Goal: Task Accomplishment & Management: Use online tool/utility

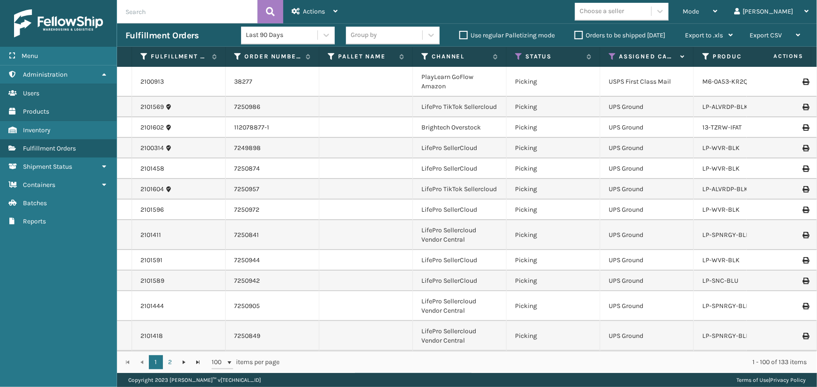
scroll to position [2032, 0]
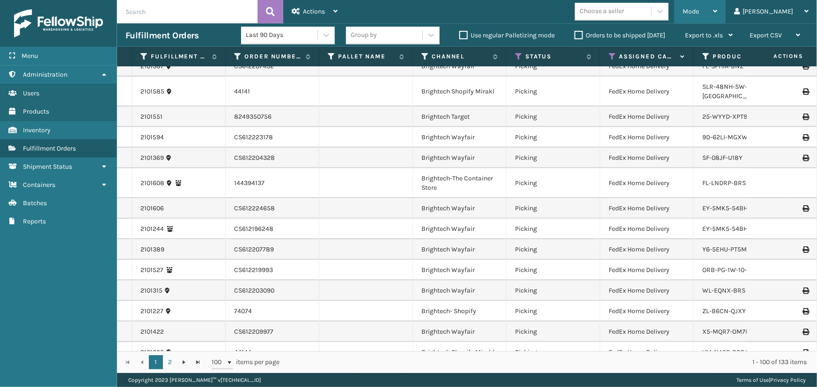
click at [699, 9] on span "Mode" at bounding box center [690, 11] width 16 height 8
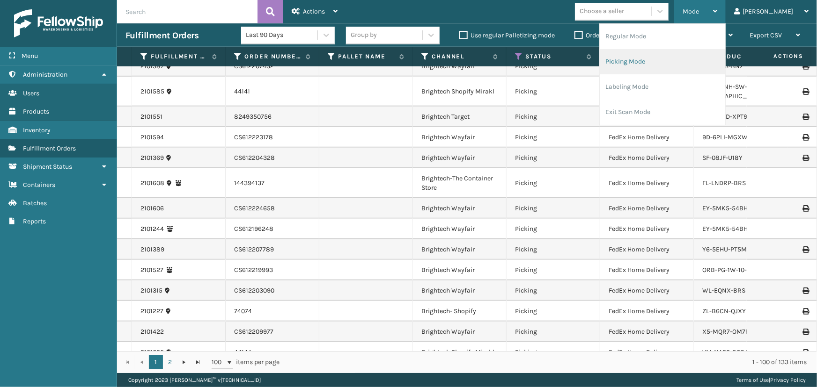
click at [648, 61] on li "Picking Mode" at bounding box center [661, 61] width 125 height 25
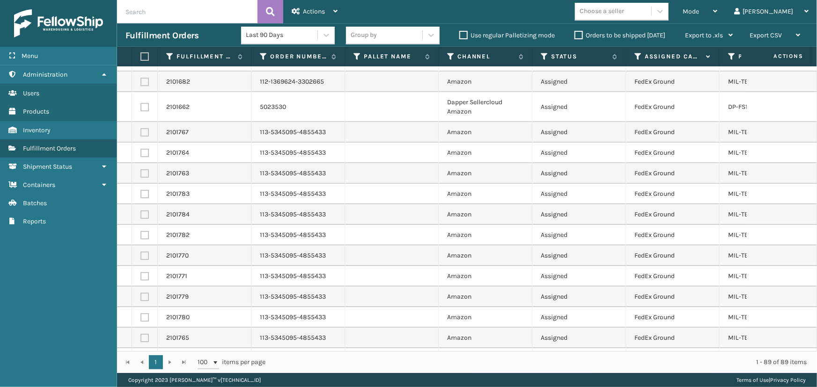
scroll to position [1684, 0]
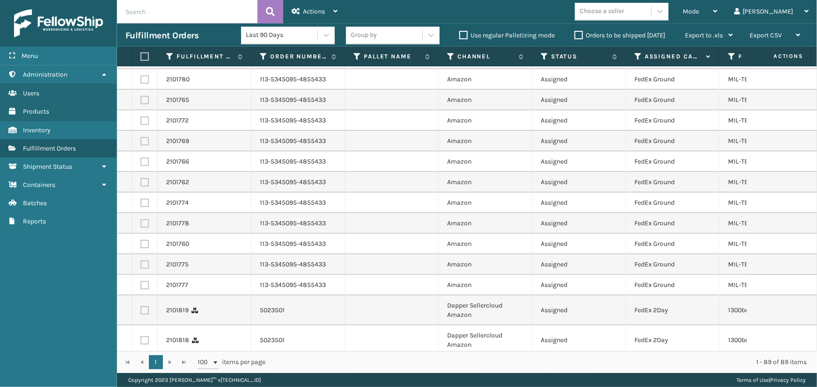
click at [651, 13] on div "Choose a seller" at bounding box center [613, 11] width 76 height 15
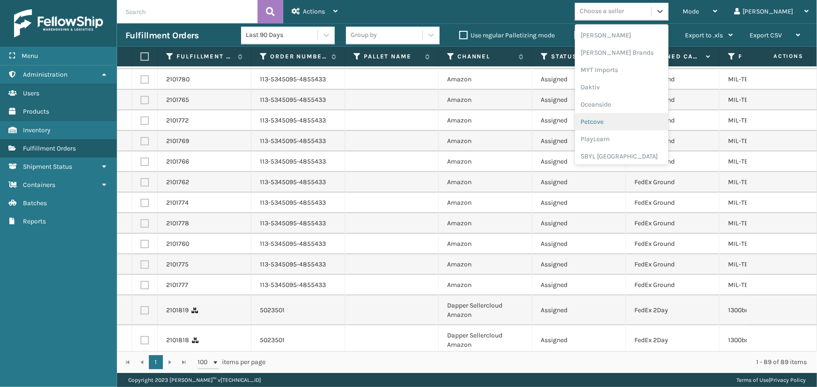
scroll to position [423, 0]
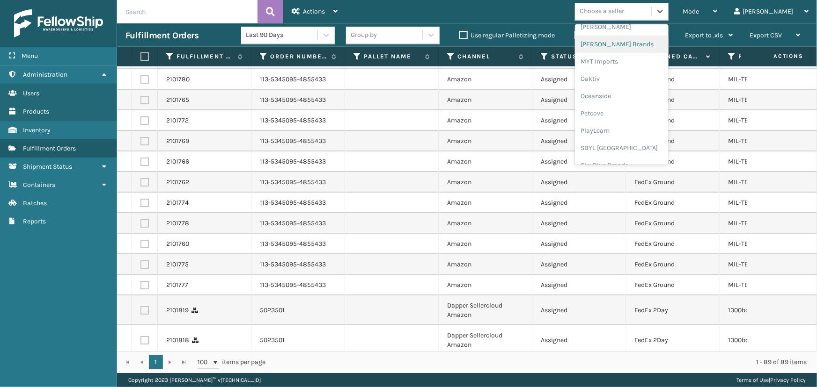
click at [635, 41] on div "[PERSON_NAME] Brands" at bounding box center [622, 44] width 94 height 17
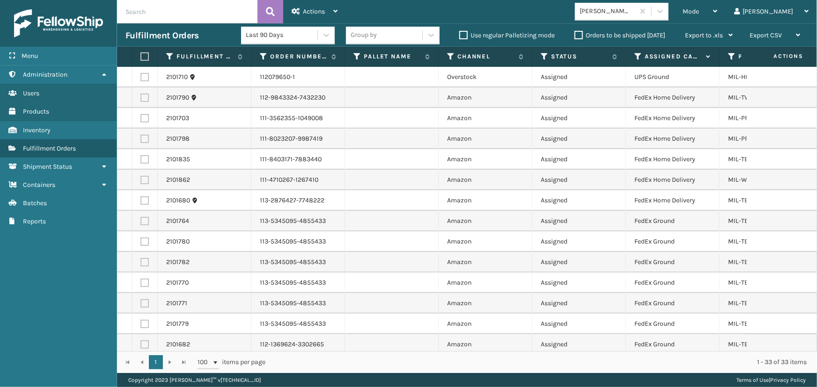
click at [144, 56] on label at bounding box center [143, 56] width 6 height 8
click at [141, 56] on input "checkbox" at bounding box center [140, 57] width 0 height 6
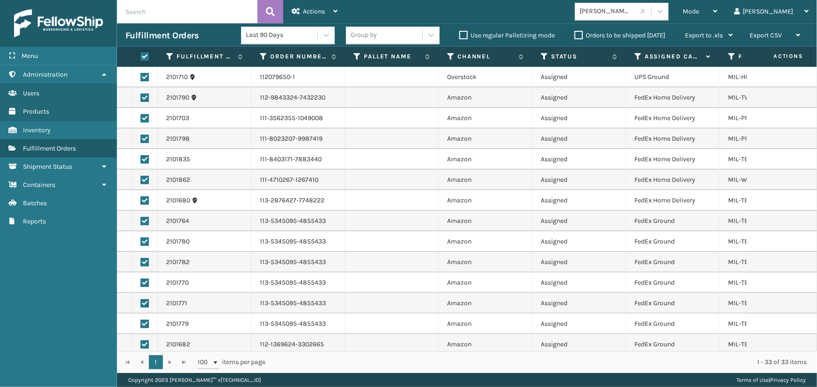
checkbox input "true"
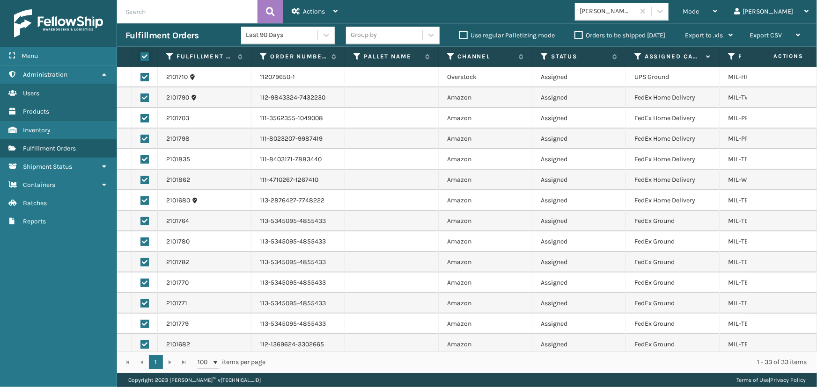
checkbox input "true"
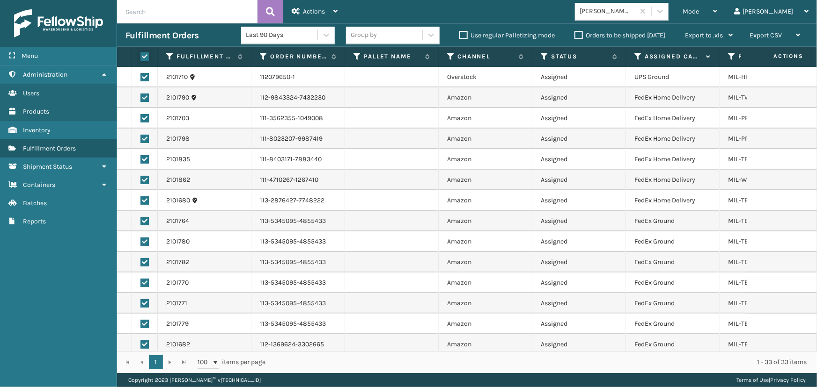
checkbox input "true"
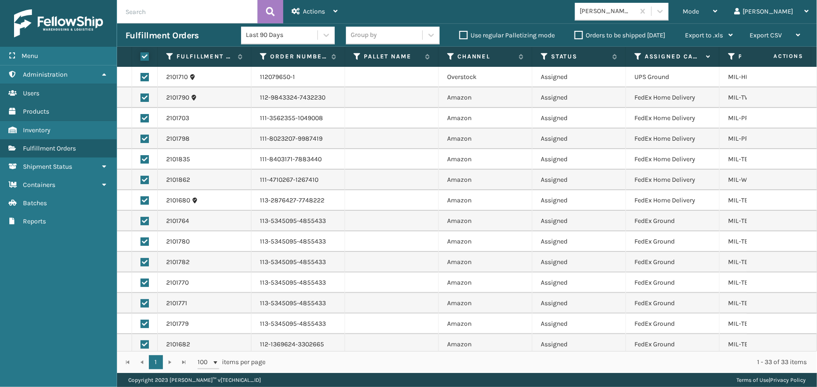
checkbox input "true"
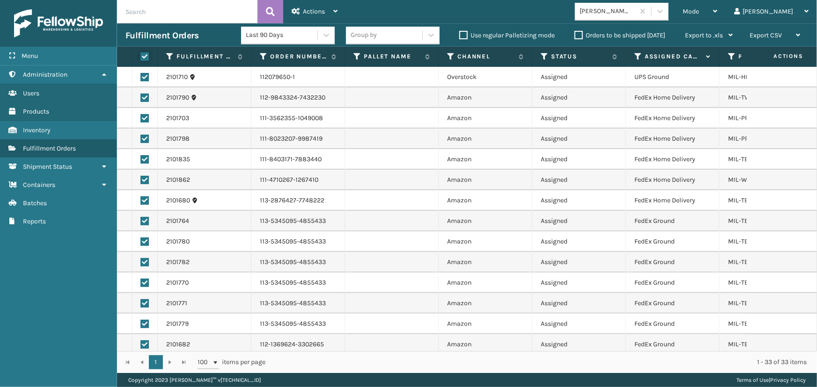
checkbox input "true"
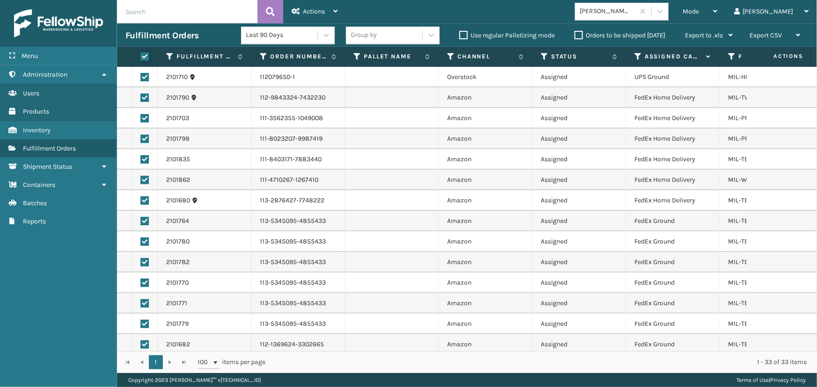
checkbox input "true"
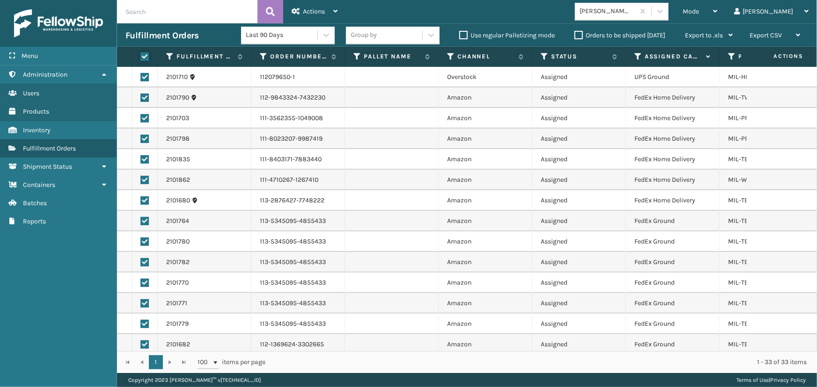
checkbox input "true"
click at [300, 11] on div "Actions" at bounding box center [315, 11] width 46 height 23
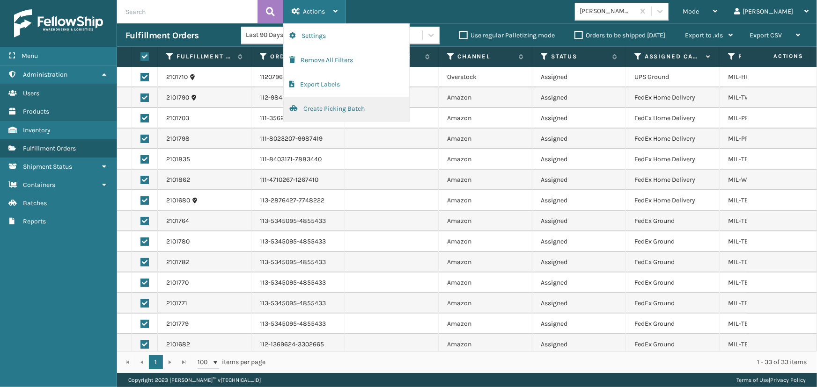
click at [321, 109] on button "Create Picking Batch" at bounding box center [346, 109] width 125 height 24
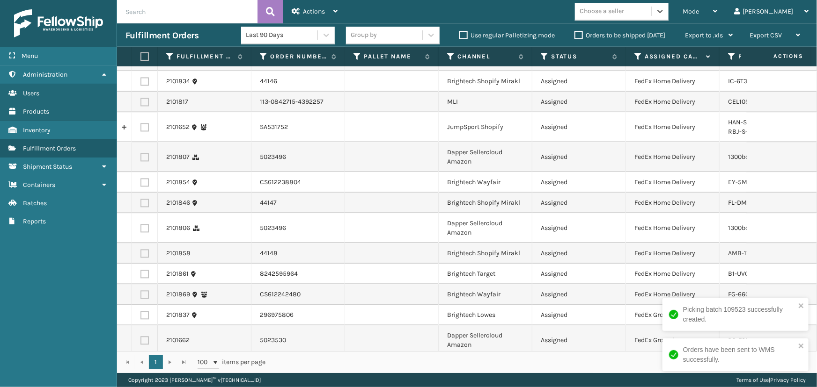
scroll to position [986, 0]
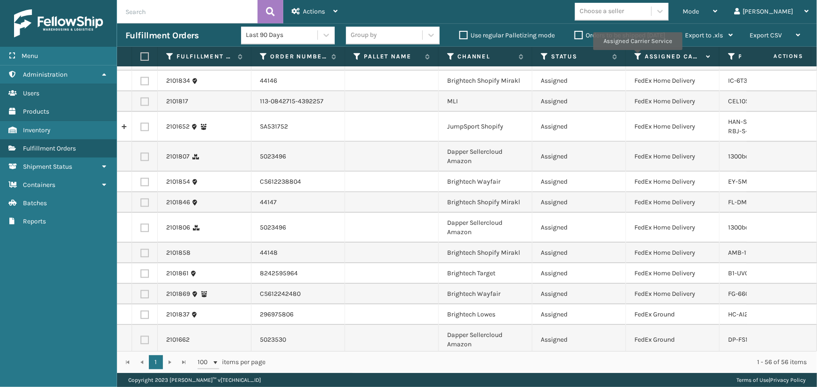
click at [637, 57] on icon at bounding box center [637, 56] width 7 height 8
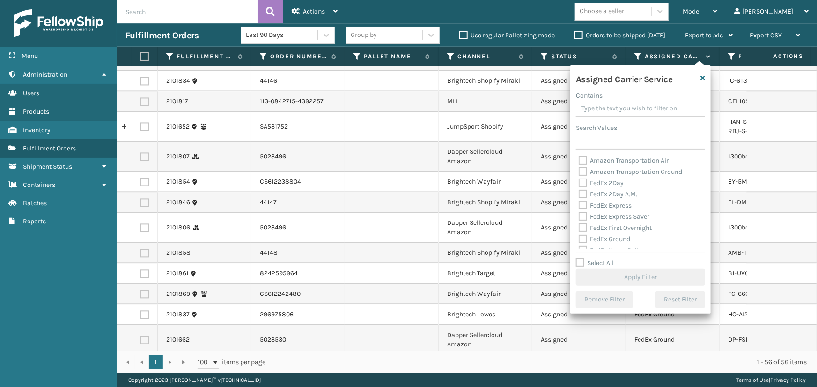
click at [599, 187] on div "FedEx 2Day" at bounding box center [640, 183] width 124 height 11
click at [599, 185] on label "FedEx 2Day" at bounding box center [600, 183] width 45 height 8
click at [579, 184] on input "FedEx 2Day" at bounding box center [578, 181] width 0 height 6
checkbox input "true"
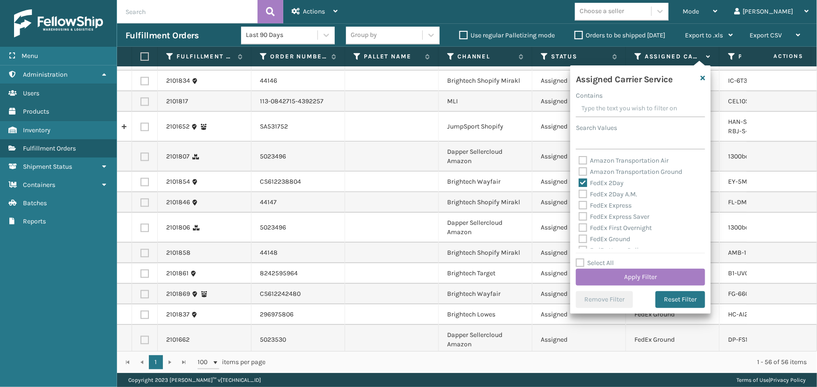
click at [601, 197] on label "FedEx 2Day A.M." at bounding box center [607, 194] width 58 height 8
click at [579, 195] on input "FedEx 2Day A.M." at bounding box center [578, 192] width 0 height 6
checkbox input "true"
click at [608, 203] on label "FedEx Express" at bounding box center [604, 206] width 53 height 8
click at [579, 203] on input "FedEx Express" at bounding box center [578, 203] width 0 height 6
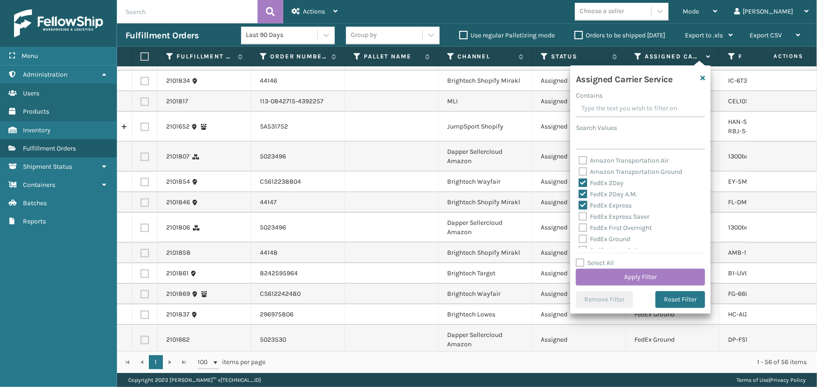
checkbox input "true"
click at [613, 219] on label "FedEx Express Saver" at bounding box center [613, 217] width 71 height 8
click at [579, 218] on input "FedEx Express Saver" at bounding box center [578, 215] width 0 height 6
checkbox input "true"
click at [617, 229] on label "FedEx First Overnight" at bounding box center [614, 228] width 73 height 8
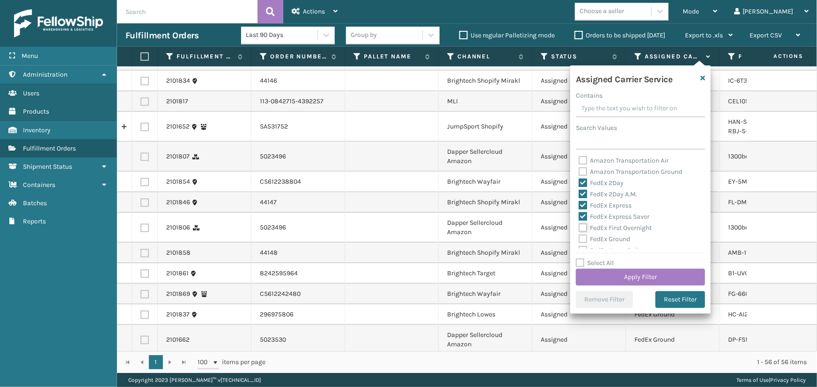
click at [579, 229] on input "FedEx First Overnight" at bounding box center [578, 226] width 0 height 6
checkbox input "true"
click at [606, 238] on label "FedEx Ground" at bounding box center [603, 239] width 51 height 8
click at [579, 238] on input "FedEx Ground" at bounding box center [578, 237] width 0 height 6
checkbox input "true"
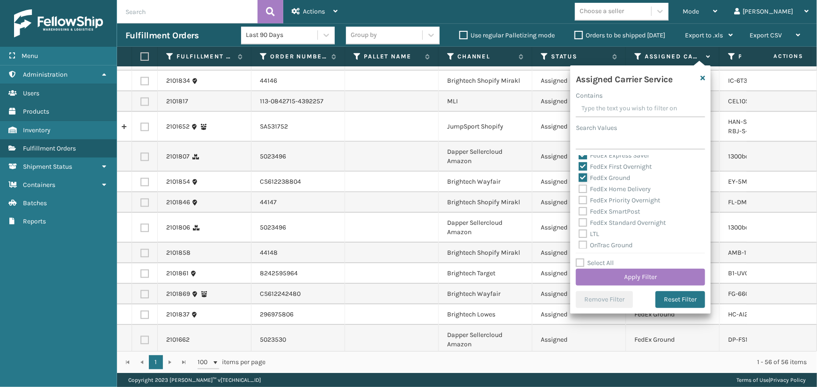
scroll to position [85, 0]
click at [612, 165] on label "FedEx Home Delivery" at bounding box center [614, 166] width 72 height 8
click at [579, 165] on input "FedEx Home Delivery" at bounding box center [578, 164] width 0 height 6
checkbox input "true"
click at [613, 179] on label "FedEx Priority Overnight" at bounding box center [618, 177] width 81 height 8
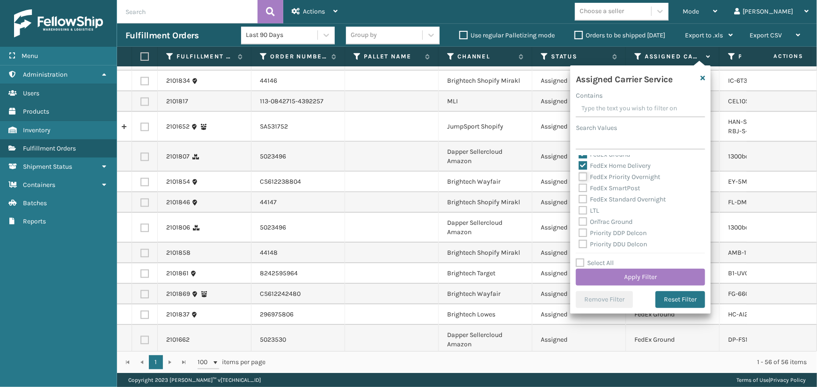
click at [579, 178] on input "FedEx Priority Overnight" at bounding box center [578, 175] width 0 height 6
checkbox input "true"
click at [612, 190] on label "FedEx SmartPost" at bounding box center [608, 188] width 61 height 8
click at [579, 189] on input "FedEx SmartPost" at bounding box center [578, 186] width 0 height 6
checkbox input "true"
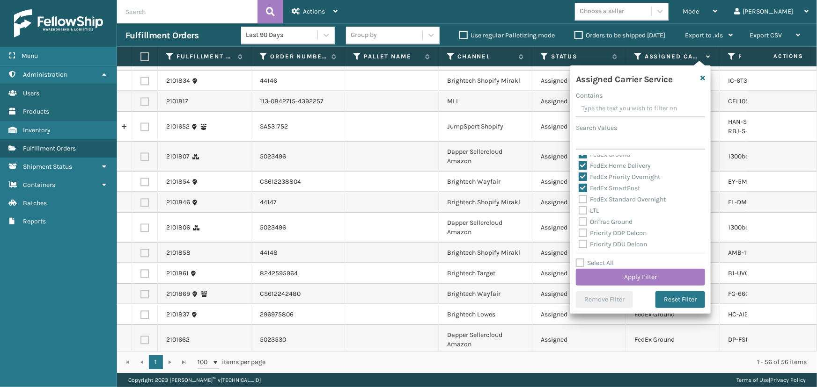
click at [613, 202] on label "FedEx Standard Overnight" at bounding box center [621, 200] width 87 height 8
click at [579, 200] on input "FedEx Standard Overnight" at bounding box center [578, 197] width 0 height 6
checkbox input "true"
click at [628, 275] on button "Apply Filter" at bounding box center [640, 277] width 129 height 17
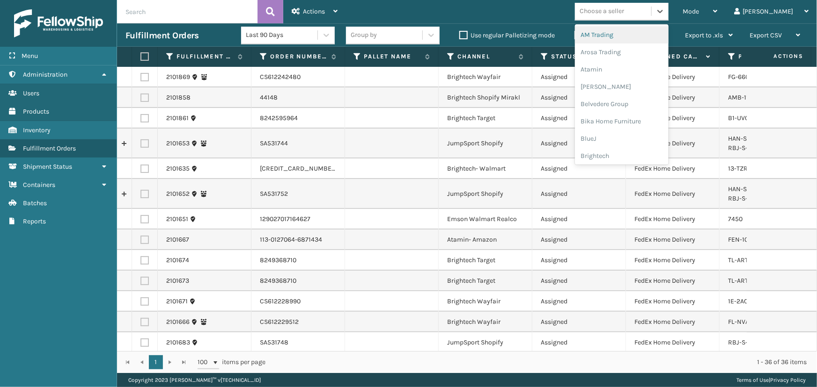
click at [624, 15] on div "Choose a seller" at bounding box center [601, 12] width 44 height 10
click at [635, 153] on div "Brightech" at bounding box center [622, 155] width 94 height 17
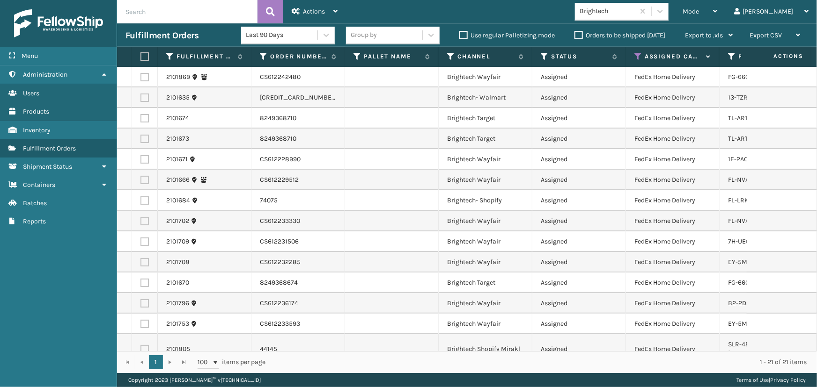
click at [143, 56] on label at bounding box center [143, 56] width 6 height 8
click at [141, 56] on input "checkbox" at bounding box center [140, 57] width 0 height 6
checkbox input "true"
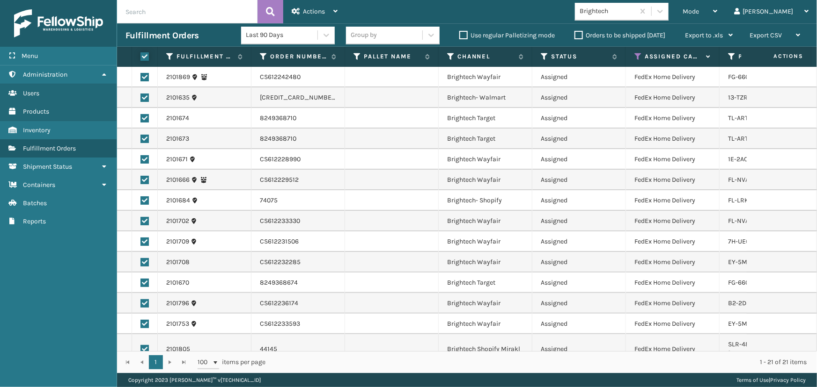
checkbox input "true"
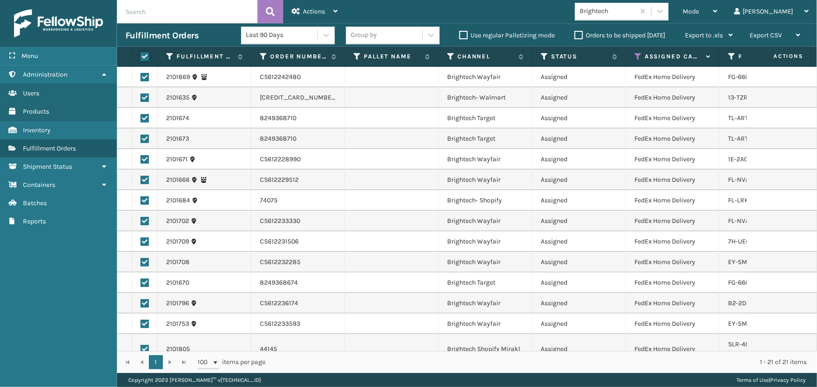
checkbox input "true"
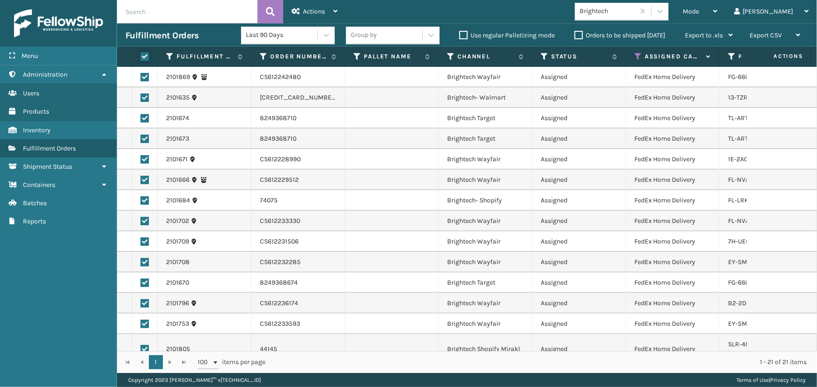
checkbox input "true"
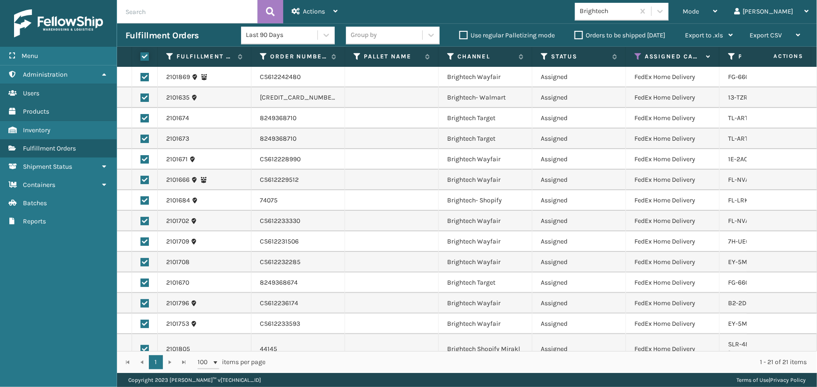
checkbox input "true"
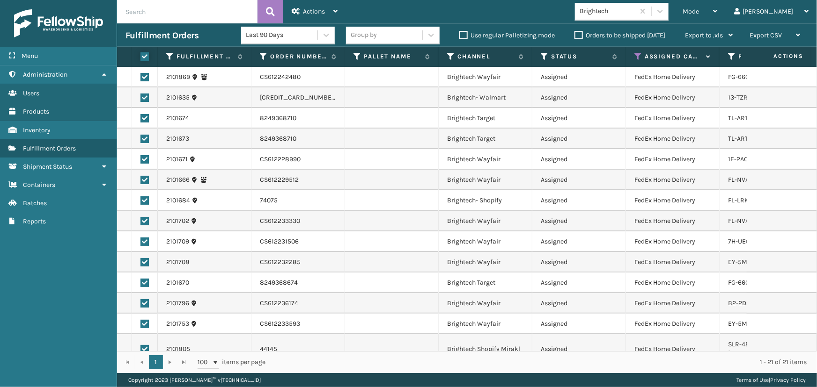
checkbox input "true"
click at [326, 0] on div "Actions" at bounding box center [315, 11] width 46 height 23
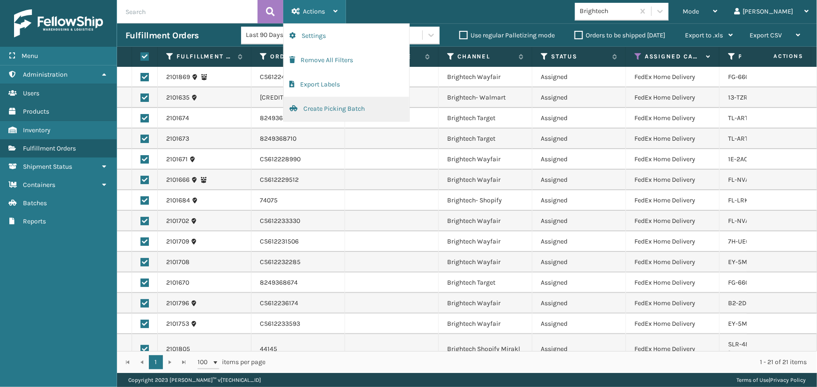
click at [334, 111] on button "Create Picking Batch" at bounding box center [346, 109] width 125 height 24
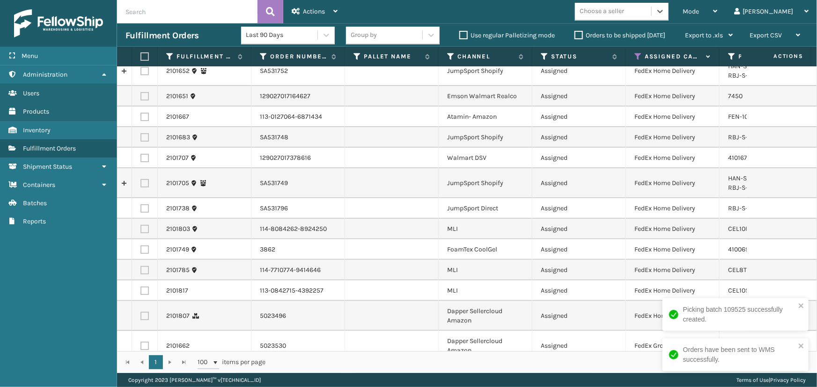
scroll to position [87, 0]
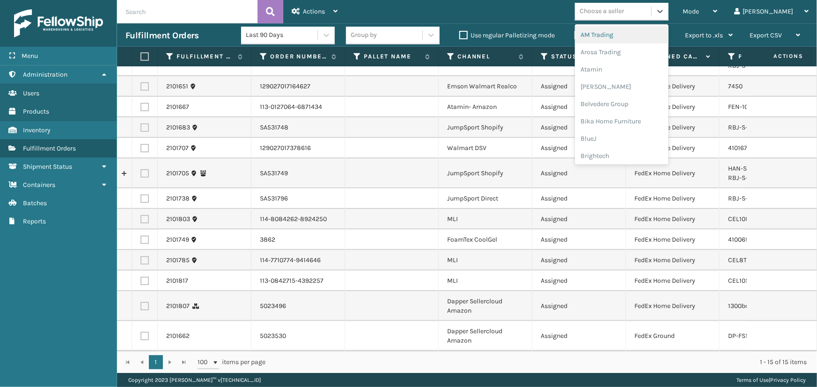
click at [624, 11] on div "Choose a seller" at bounding box center [601, 12] width 44 height 10
click at [635, 145] on div "BlueJ" at bounding box center [622, 138] width 94 height 17
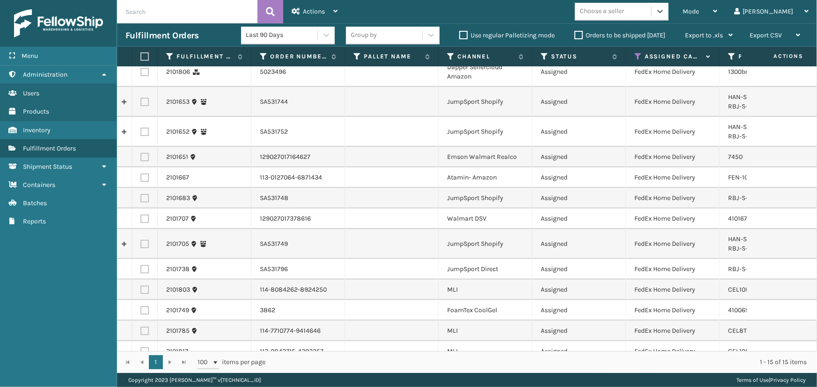
scroll to position [0, 0]
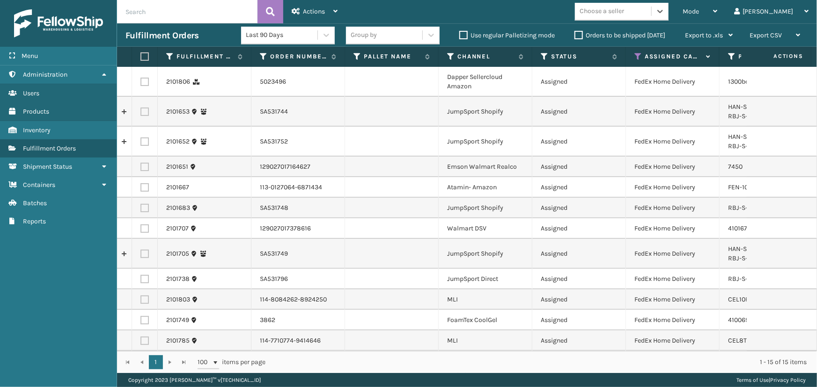
click at [624, 12] on div "Choose a seller" at bounding box center [601, 12] width 44 height 10
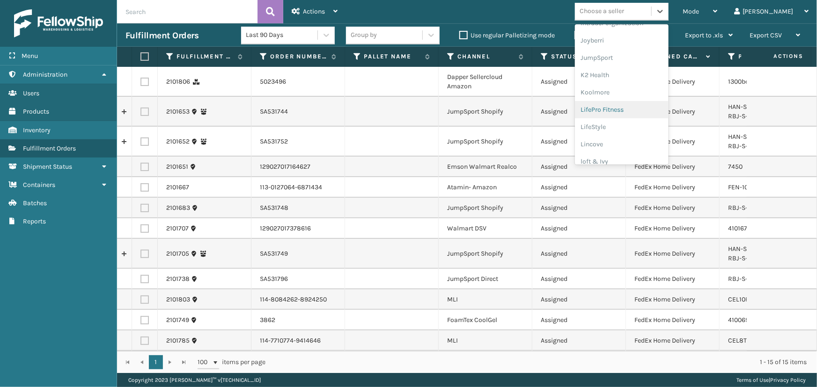
scroll to position [256, 0]
click at [626, 78] on div "JumpSport" at bounding box center [622, 72] width 94 height 17
